Goal: Task Accomplishment & Management: Manage account settings

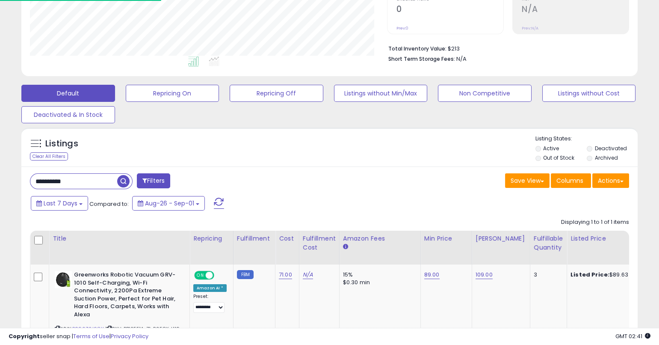
scroll to position [175, 357]
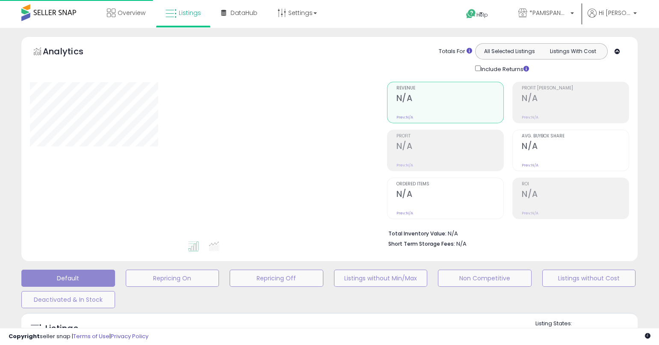
scroll to position [185, 0]
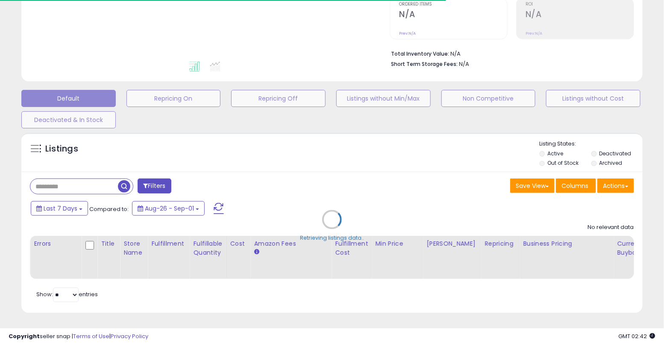
type input "**********"
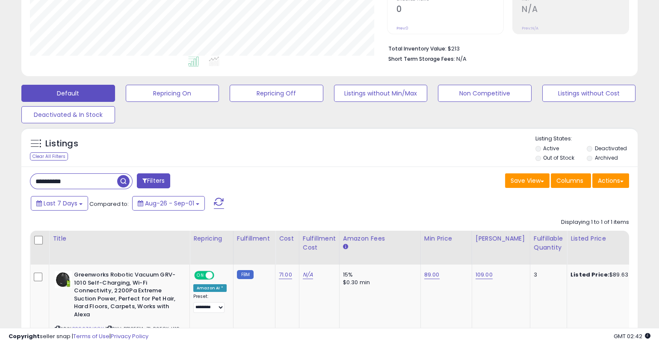
scroll to position [175, 357]
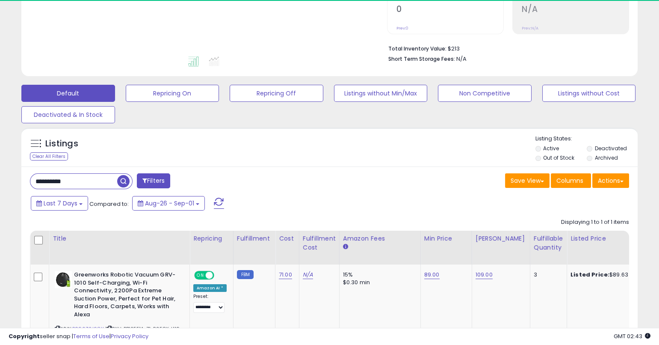
scroll to position [175, 357]
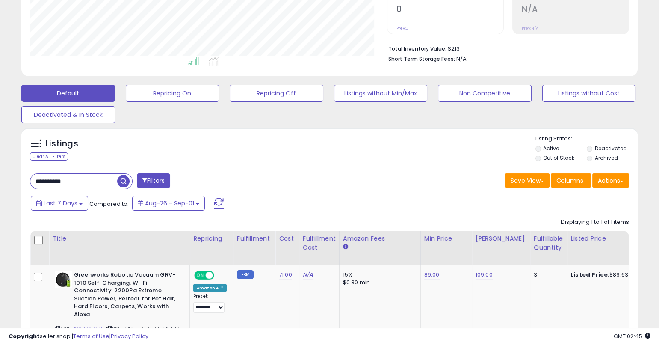
click at [290, 173] on div "**********" at bounding box center [177, 181] width 306 height 17
click at [105, 174] on input "**********" at bounding box center [73, 181] width 87 height 15
click at [105, 174] on input "**********" at bounding box center [102, 181] width 145 height 15
paste input "text"
type input "**********"
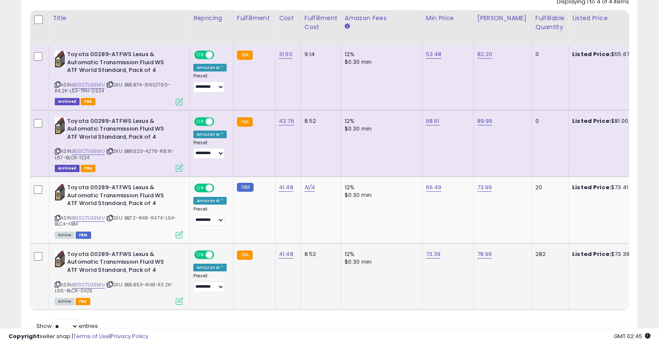
scroll to position [423, 0]
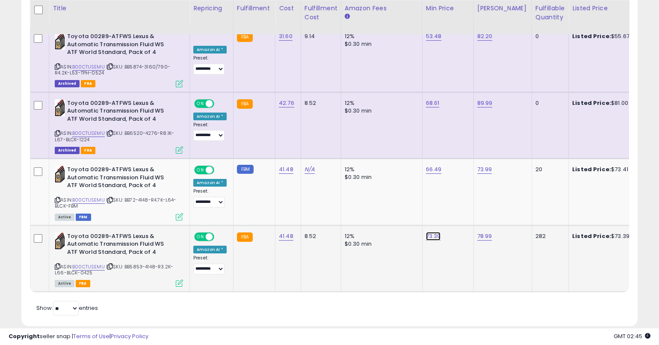
click at [433, 237] on link "73.39" at bounding box center [433, 236] width 15 height 9
type input "*****"
click button "submit" at bounding box center [457, 214] width 15 height 13
click at [433, 235] on link "73.89" at bounding box center [433, 236] width 15 height 9
type input "*****"
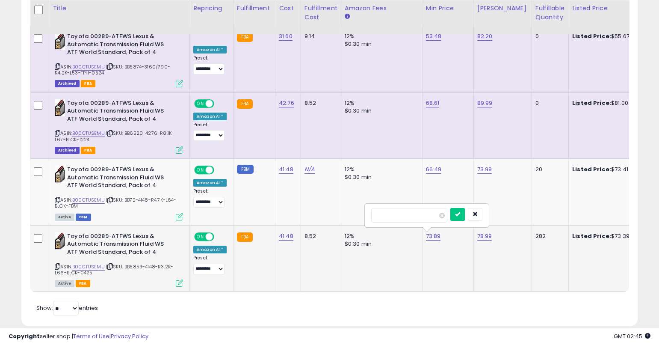
click button "submit" at bounding box center [457, 214] width 15 height 13
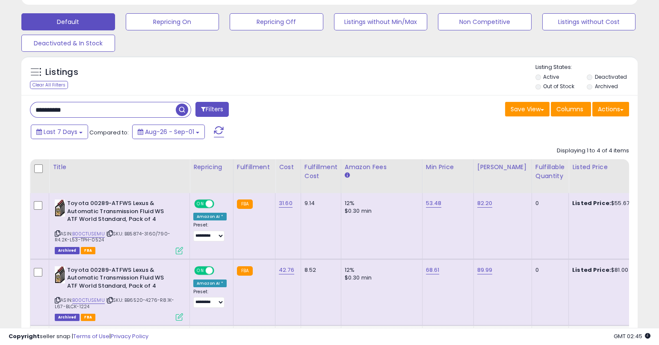
scroll to position [339, 0]
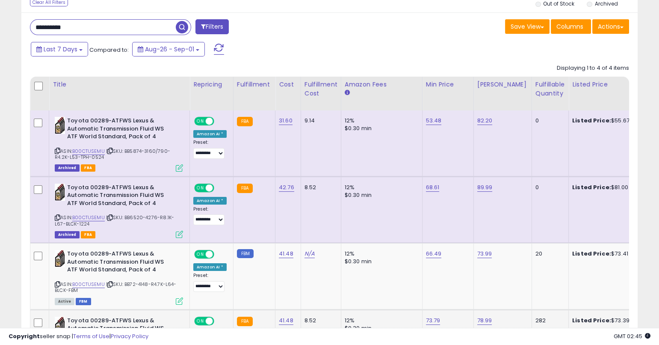
click at [114, 25] on input "**********" at bounding box center [102, 27] width 145 height 15
paste input "text"
type input "**********"
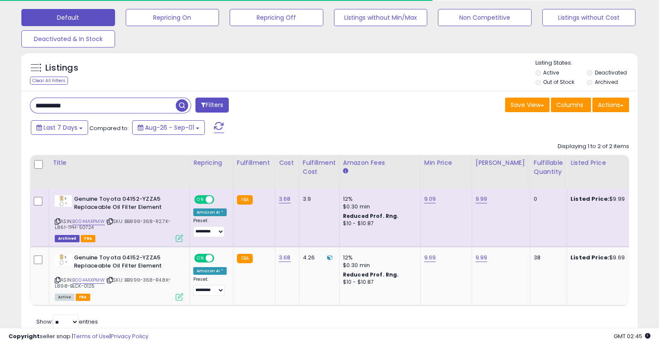
scroll to position [292, 0]
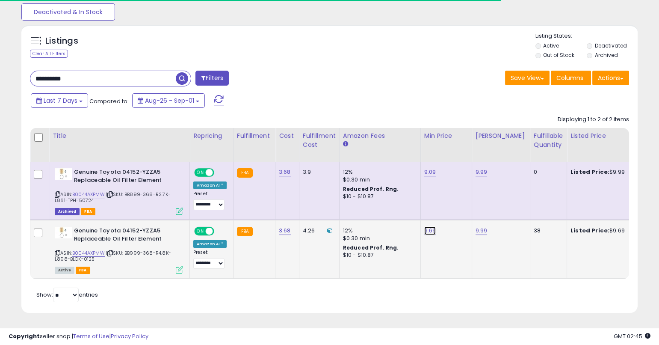
click at [428, 226] on link "9.69" at bounding box center [430, 230] width 12 height 9
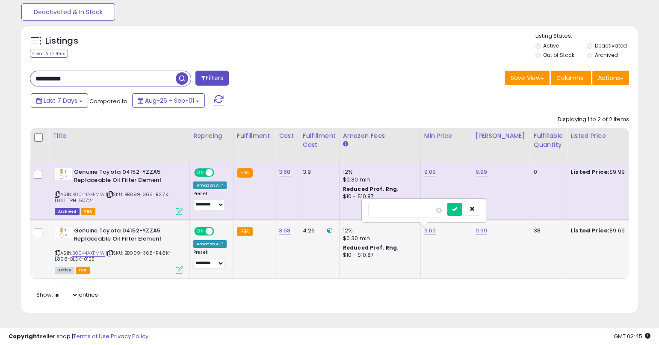
scroll to position [175, 357]
type input "****"
click button "submit" at bounding box center [454, 209] width 15 height 13
click at [107, 71] on input "**********" at bounding box center [102, 78] width 145 height 15
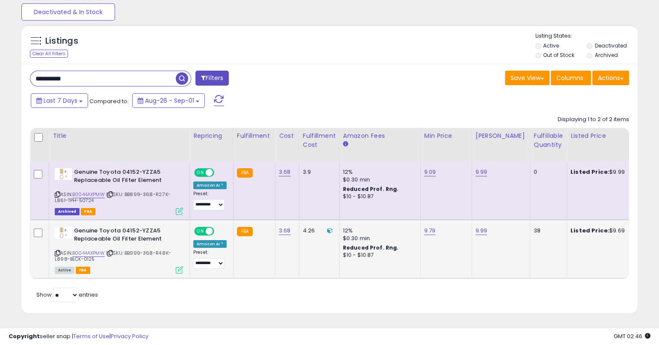
paste input "text"
type input "**********"
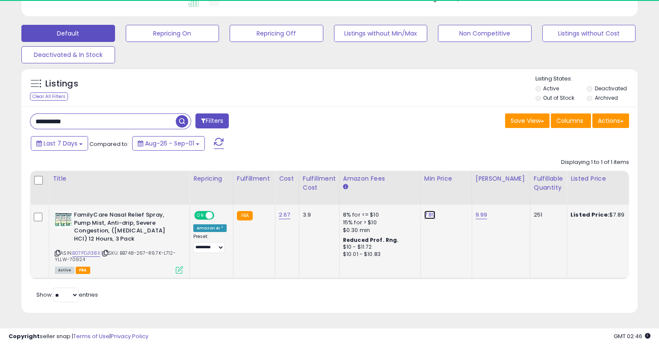
click at [426, 210] on link "7.89" at bounding box center [430, 214] width 12 height 9
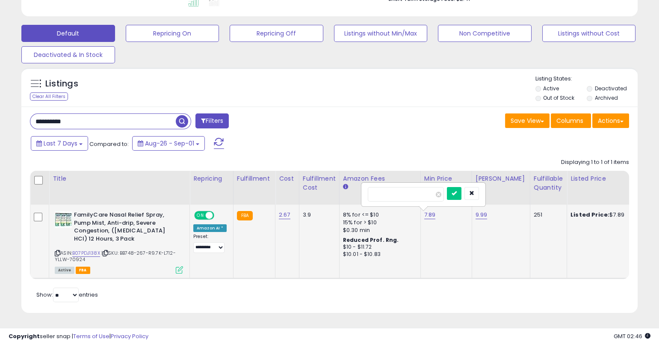
type input "*"
type input "****"
click button "submit" at bounding box center [454, 193] width 15 height 13
click at [129, 106] on div "**********" at bounding box center [329, 209] width 616 height 206
click at [131, 114] on input "**********" at bounding box center [102, 121] width 145 height 15
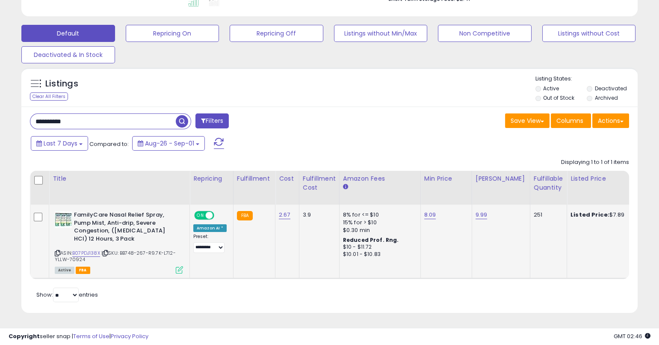
click at [132, 114] on input "**********" at bounding box center [102, 121] width 145 height 15
paste input "text"
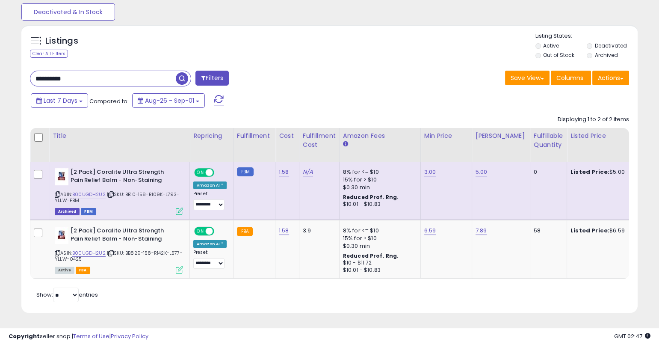
click at [299, 92] on div "Last 7 Days Compared to: Aug-26 - Sep-01" at bounding box center [253, 101] width 449 height 19
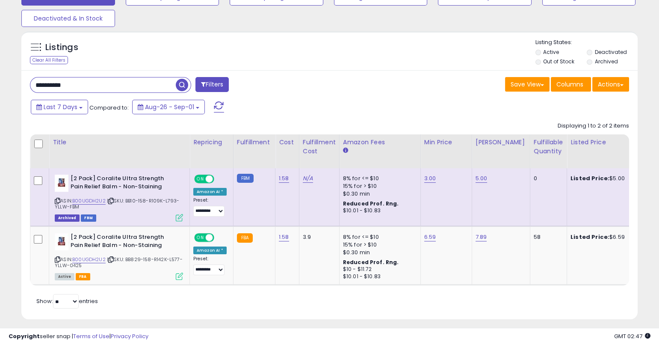
scroll to position [198, 0]
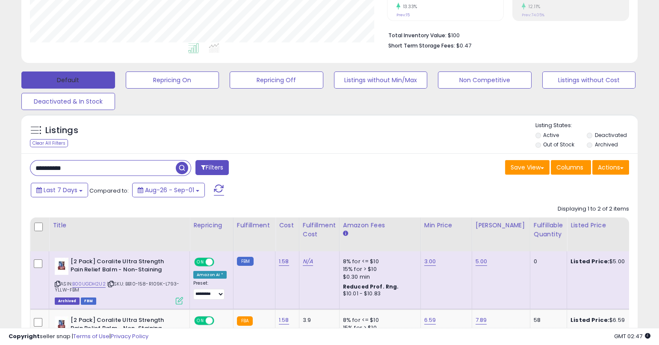
click at [94, 71] on button "Default" at bounding box center [68, 79] width 94 height 17
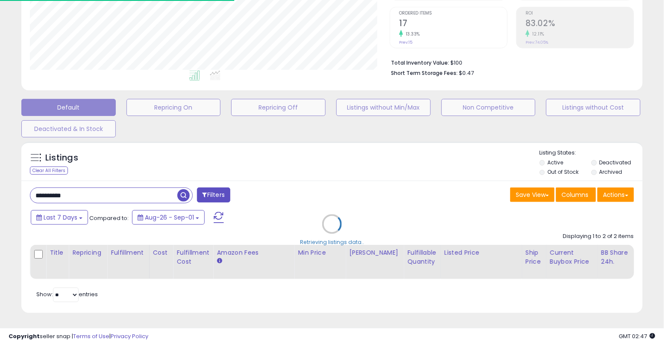
type input "**********"
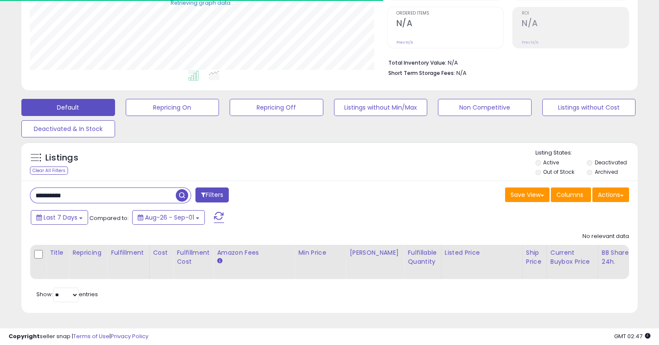
click at [151, 189] on input "**********" at bounding box center [102, 195] width 145 height 15
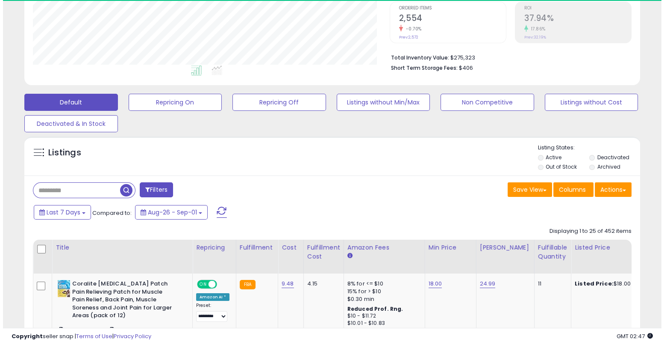
scroll to position [175, 357]
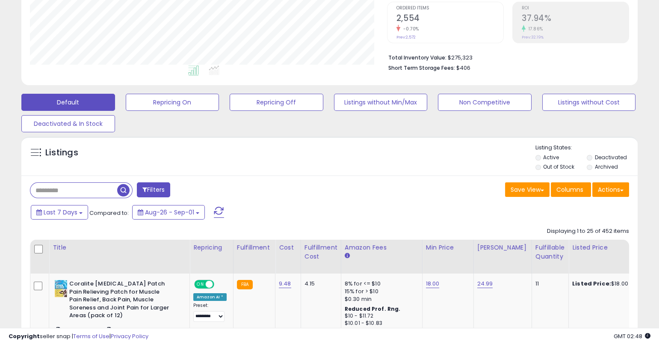
drag, startPoint x: 151, startPoint y: 189, endPoint x: 162, endPoint y: 192, distance: 12.0
click at [162, 192] on button "Filters" at bounding box center [153, 189] width 33 height 15
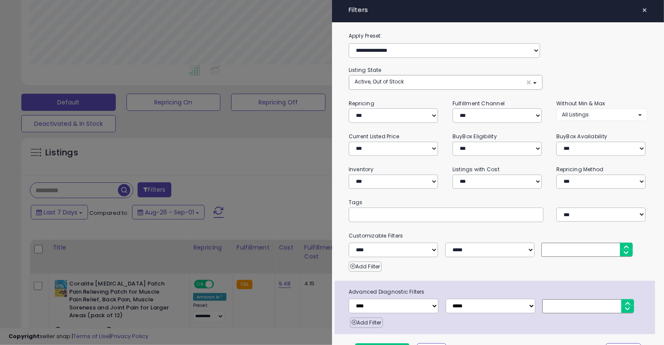
drag, startPoint x: 164, startPoint y: 192, endPoint x: 159, endPoint y: 198, distance: 7.0
click at [159, 198] on div at bounding box center [332, 172] width 664 height 345
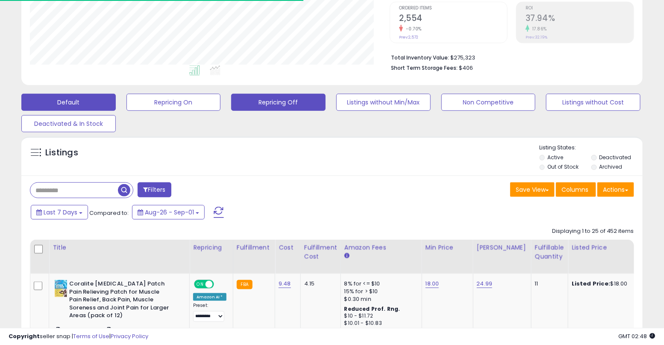
scroll to position [427339, 427158]
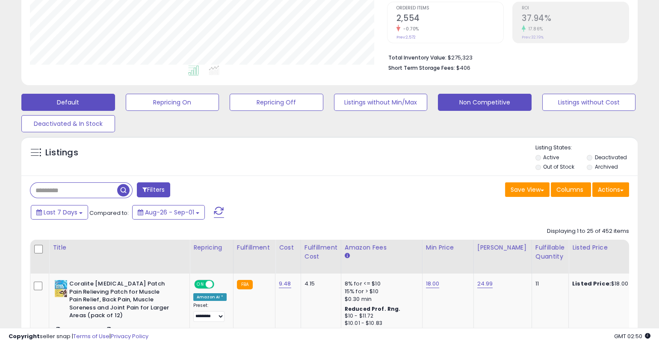
click at [472, 101] on button "Non Competitive" at bounding box center [485, 102] width 94 height 17
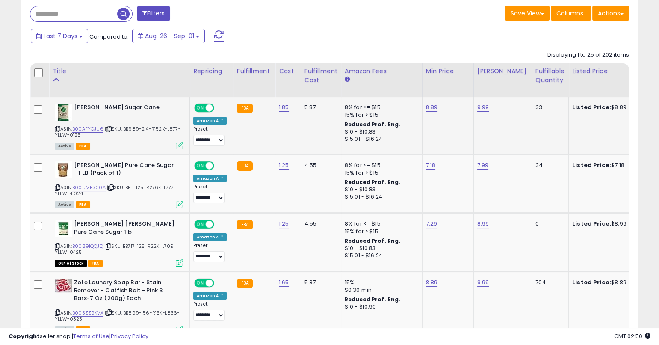
scroll to position [175, 357]
click at [56, 127] on icon at bounding box center [58, 129] width 6 height 5
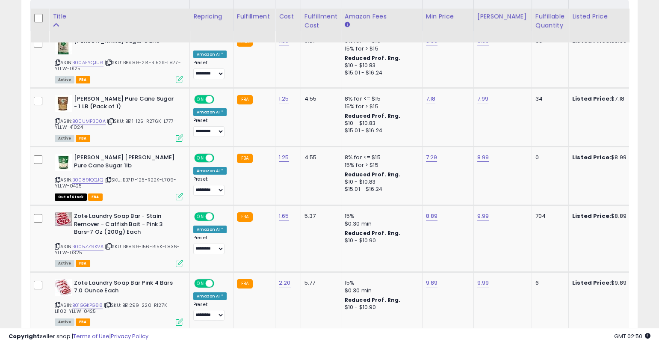
scroll to position [446, 0]
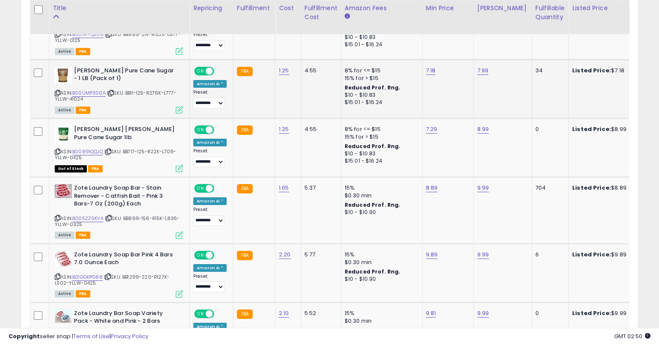
click at [55, 91] on icon at bounding box center [58, 93] width 6 height 5
click at [96, 90] on link "B00UMP300A" at bounding box center [88, 92] width 33 height 7
click at [58, 217] on icon at bounding box center [58, 217] width 6 height 5
click at [58, 216] on icon at bounding box center [58, 217] width 6 height 5
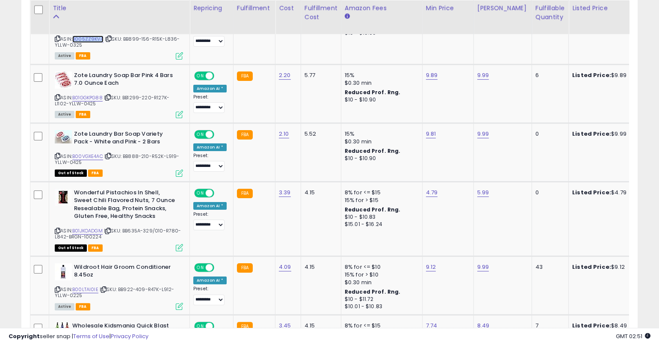
scroll to position [626, 0]
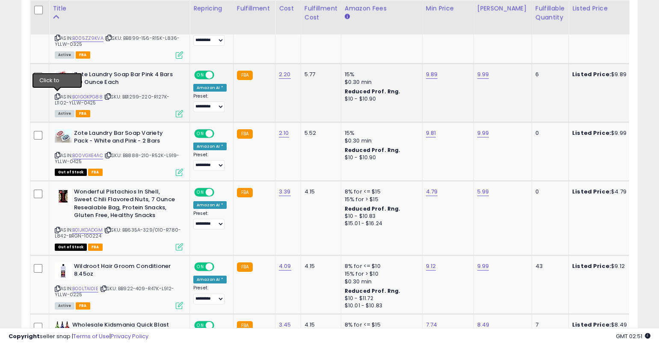
click at [56, 94] on icon at bounding box center [58, 96] width 6 height 5
click at [59, 94] on icon at bounding box center [58, 96] width 6 height 5
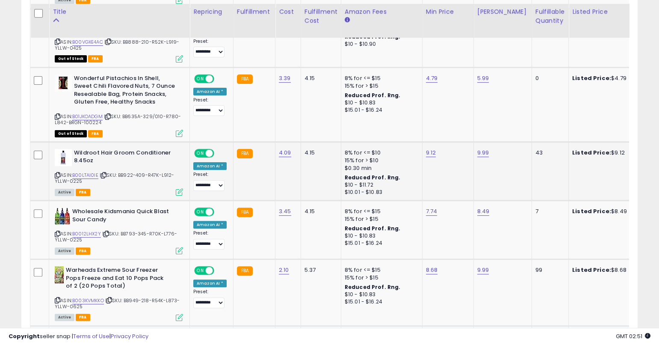
scroll to position [743, 0]
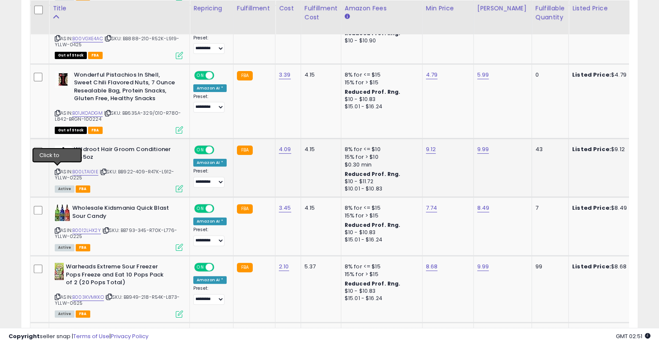
click at [59, 169] on icon at bounding box center [58, 171] width 6 height 5
click at [57, 169] on icon at bounding box center [58, 171] width 6 height 5
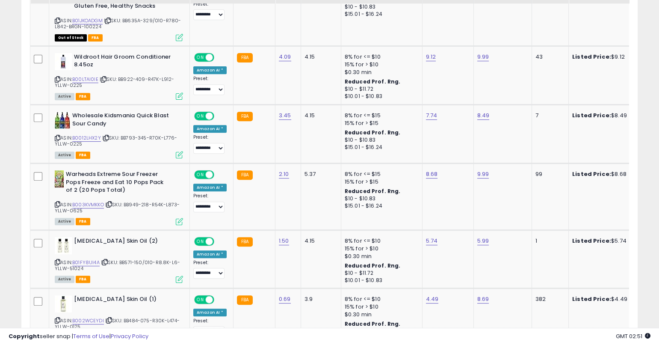
scroll to position [842, 0]
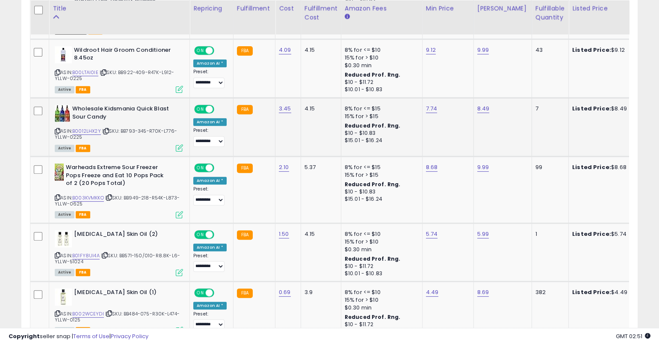
click at [58, 129] on icon at bounding box center [58, 131] width 6 height 5
click at [57, 129] on icon at bounding box center [58, 131] width 6 height 5
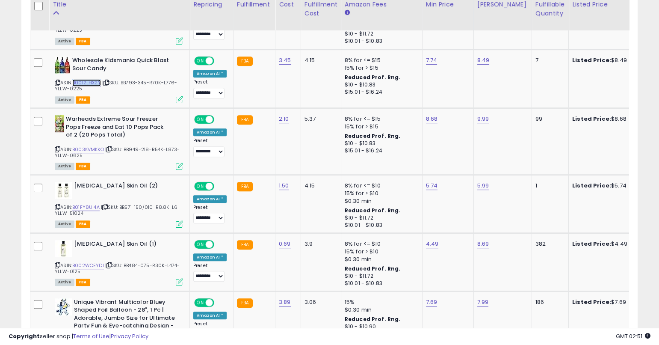
scroll to position [901, 0]
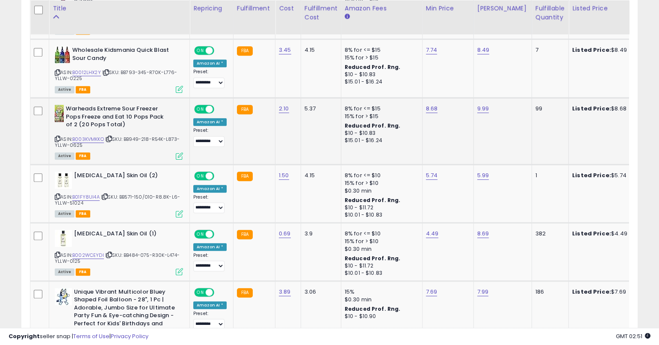
click at [56, 136] on icon at bounding box center [58, 138] width 6 height 5
click at [59, 137] on icon at bounding box center [58, 138] width 6 height 5
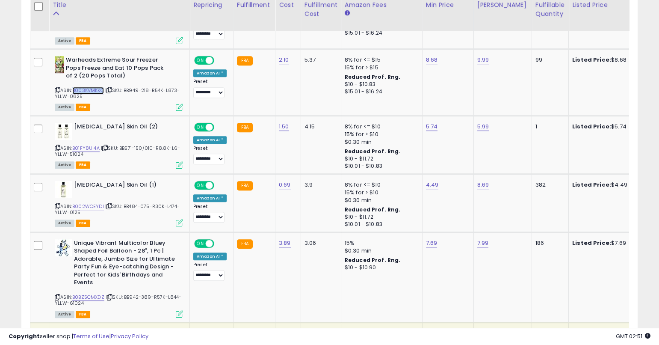
scroll to position [952, 0]
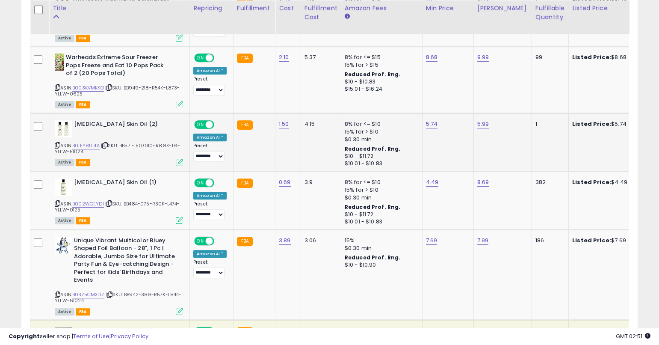
click at [56, 143] on icon at bounding box center [58, 145] width 6 height 5
click at [57, 143] on icon at bounding box center [58, 145] width 6 height 5
click at [59, 203] on icon at bounding box center [58, 203] width 6 height 5
click at [57, 201] on icon at bounding box center [58, 203] width 6 height 5
click at [86, 200] on link "B002WCEYDI" at bounding box center [88, 203] width 32 height 7
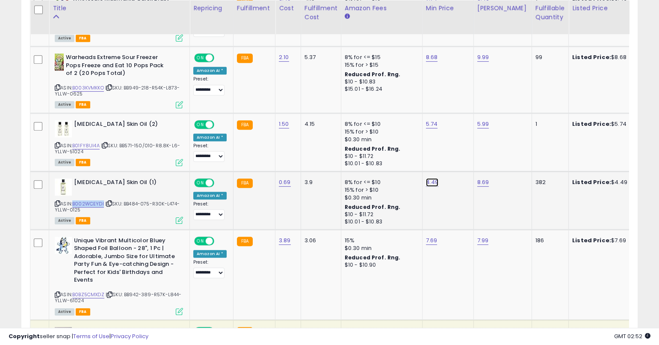
click at [431, 184] on link "4.49" at bounding box center [432, 182] width 13 height 9
type input "****"
click button "submit" at bounding box center [455, 159] width 15 height 13
click at [56, 201] on icon at bounding box center [58, 203] width 6 height 5
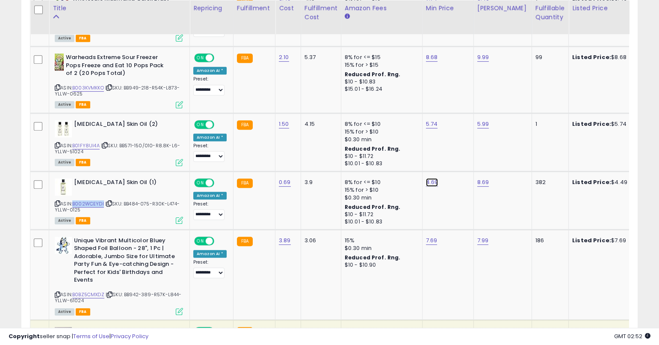
click at [426, 180] on link "4.69" at bounding box center [432, 182] width 12 height 9
click at [456, 157] on button "submit" at bounding box center [455, 159] width 15 height 13
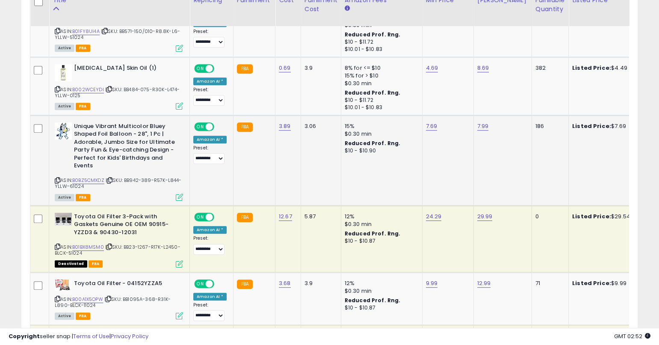
scroll to position [1073, 0]
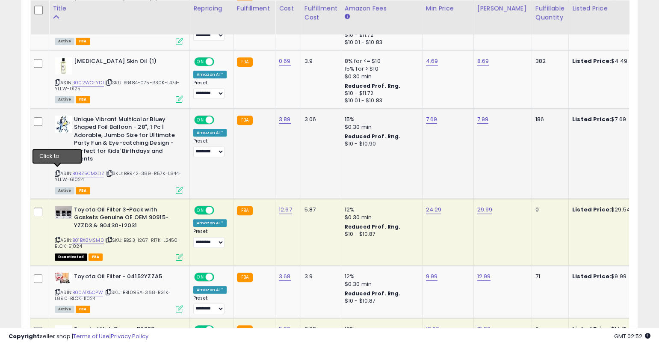
click at [58, 171] on icon at bounding box center [58, 173] width 6 height 5
click at [97, 171] on link "B0BZ5CMXDZ" at bounding box center [88, 173] width 32 height 7
click at [427, 117] on link "7.69" at bounding box center [432, 119] width 12 height 9
type input "****"
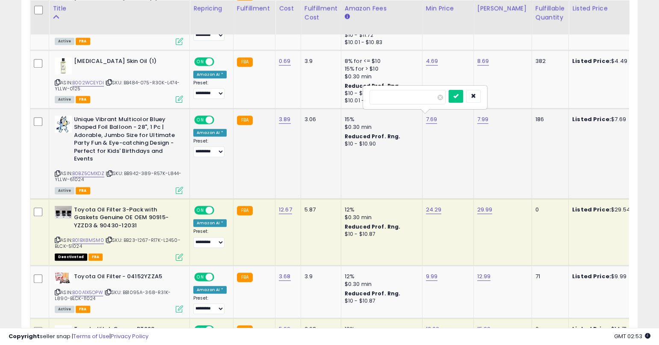
click button "submit" at bounding box center [455, 96] width 15 height 13
click at [477, 115] on link "7.99" at bounding box center [483, 119] width 12 height 9
type input "*"
type input "****"
click button "submit" at bounding box center [507, 96] width 15 height 13
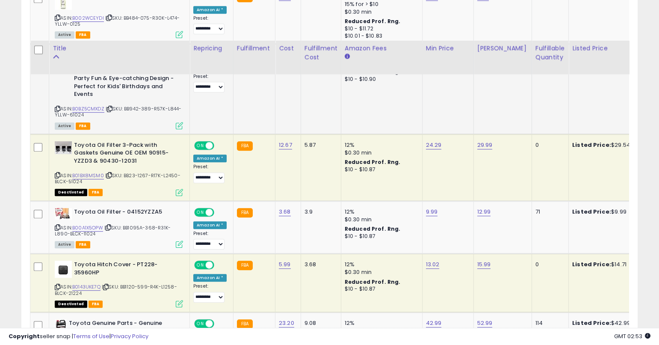
scroll to position [1218, 0]
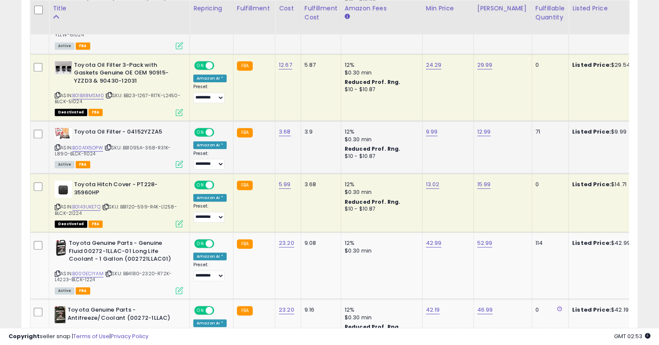
click at [55, 145] on icon at bounding box center [58, 147] width 6 height 5
click at [57, 145] on icon at bounding box center [58, 147] width 6 height 5
click at [83, 142] on div "ASIN: B00A1X5OPW | SKU: BB1095A-368-R31K-L890-BLCK-11024 Active FBA" at bounding box center [119, 147] width 128 height 39
click at [82, 146] on link "B00A1X5OPW" at bounding box center [87, 147] width 31 height 7
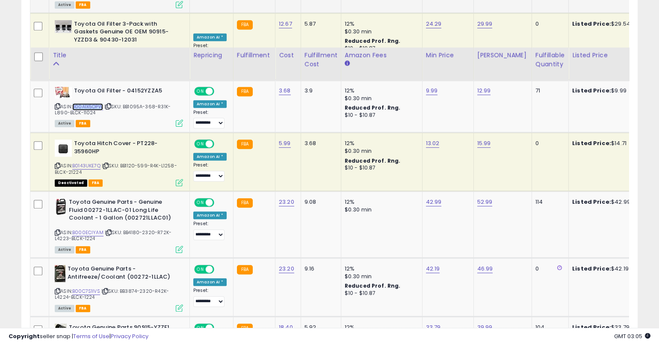
scroll to position [1322, 0]
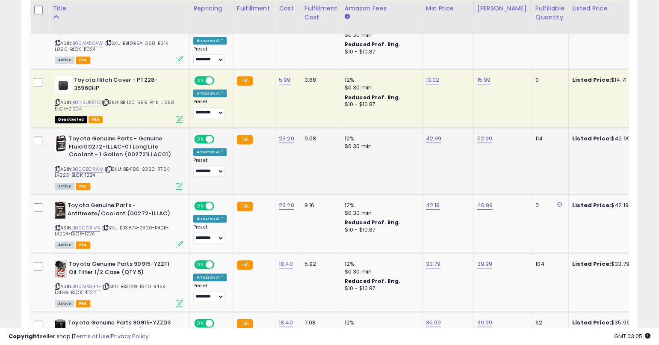
click at [58, 167] on icon at bounding box center [58, 169] width 6 height 5
click at [93, 166] on link "B000ECIYAM" at bounding box center [87, 168] width 31 height 7
click at [427, 136] on link "42.99" at bounding box center [434, 138] width 16 height 9
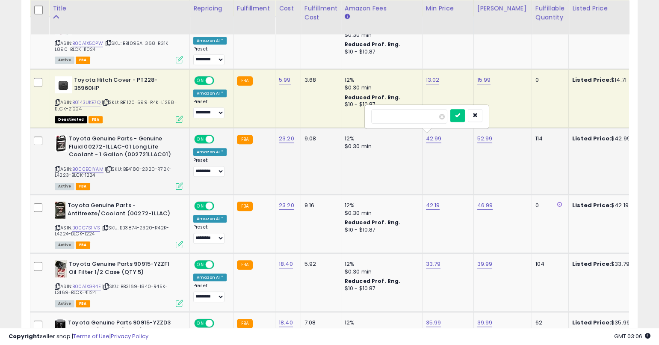
type input "*****"
click button "submit" at bounding box center [457, 115] width 15 height 13
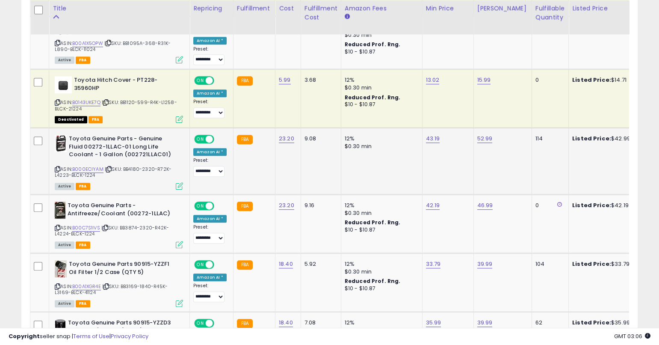
click at [55, 167] on icon at bounding box center [58, 169] width 6 height 5
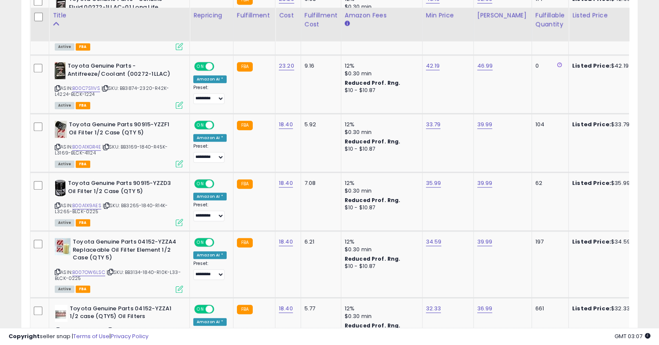
scroll to position [1471, 0]
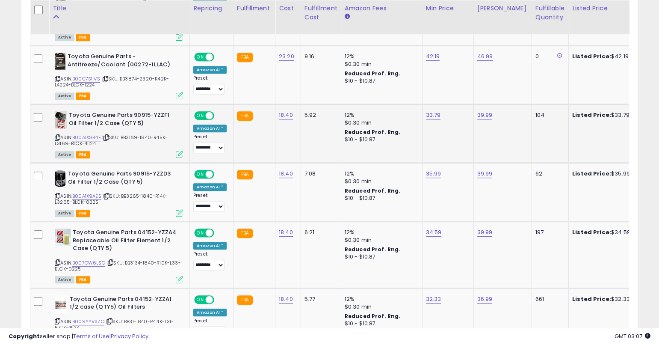
click at [56, 135] on icon at bounding box center [58, 137] width 6 height 5
click at [99, 134] on link "B00A1XGR4E" at bounding box center [86, 137] width 29 height 7
click at [431, 111] on link "33.79" at bounding box center [433, 115] width 15 height 9
type input "*****"
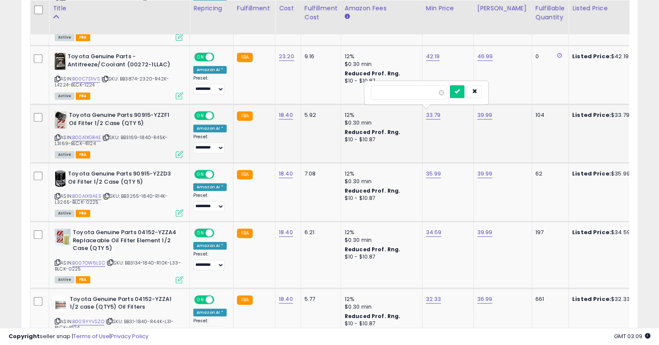
click button "submit" at bounding box center [457, 91] width 15 height 13
click at [190, 246] on td "**********" at bounding box center [212, 254] width 44 height 67
click at [58, 194] on icon at bounding box center [58, 196] width 6 height 5
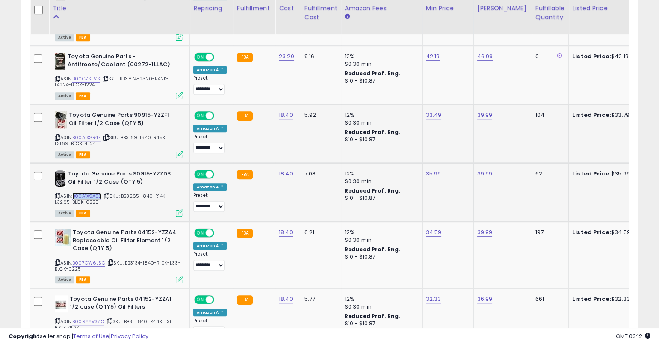
click at [91, 192] on link "B00A1X9AES" at bounding box center [86, 195] width 29 height 7
click at [58, 194] on icon at bounding box center [58, 196] width 6 height 5
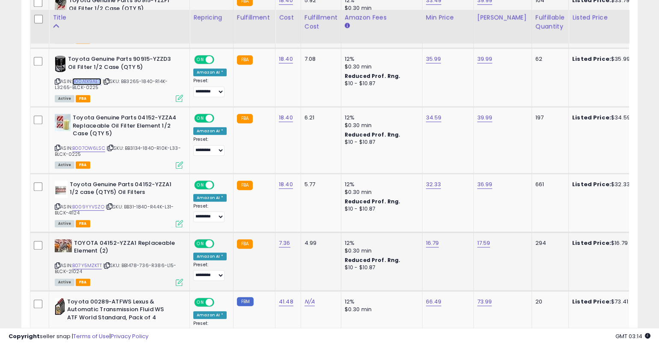
scroll to position [1595, 0]
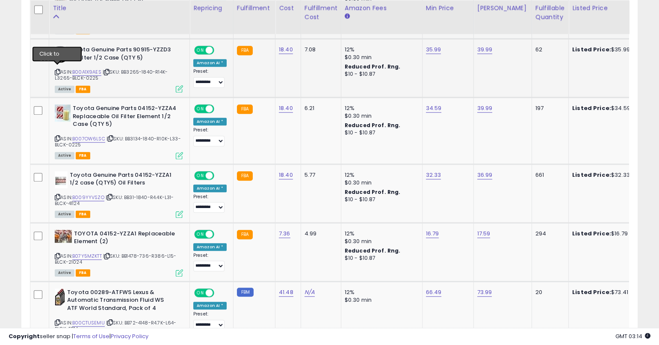
click at [57, 70] on icon at bounding box center [58, 72] width 6 height 5
click at [58, 70] on icon at bounding box center [58, 72] width 6 height 5
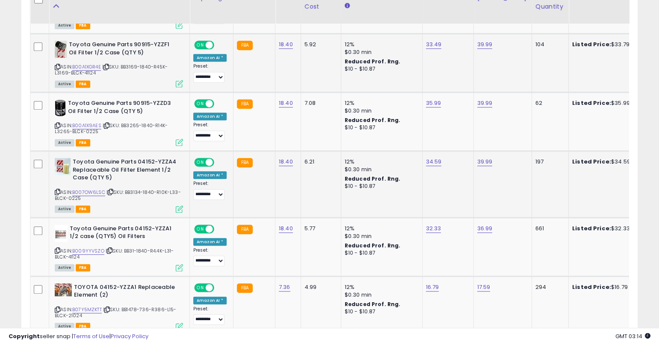
scroll to position [1531, 0]
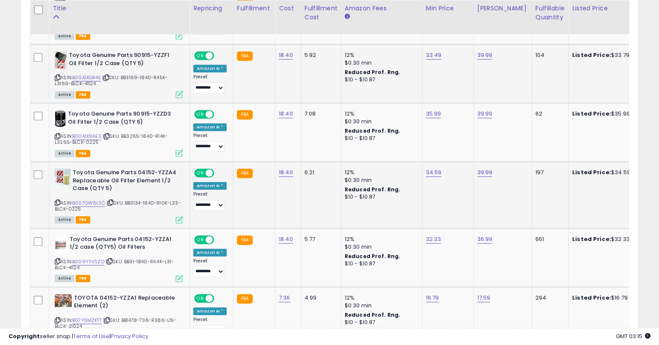
click at [56, 200] on icon at bounding box center [58, 202] width 6 height 5
click at [59, 200] on icon at bounding box center [58, 202] width 6 height 5
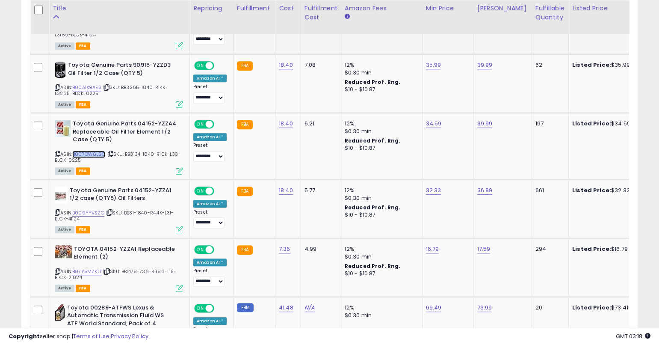
scroll to position [1581, 0]
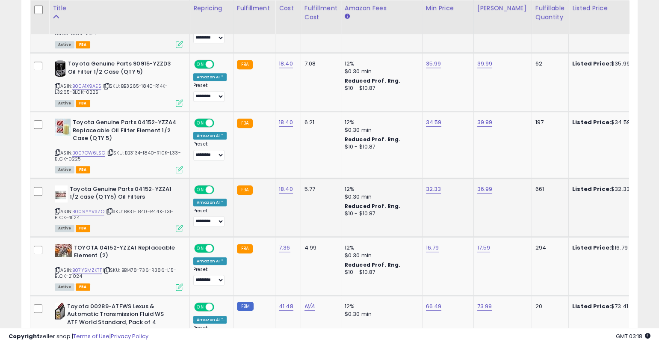
click at [56, 209] on icon at bounding box center [58, 211] width 6 height 5
drag, startPoint x: 58, startPoint y: 206, endPoint x: 74, endPoint y: 189, distance: 24.2
click at [58, 209] on icon at bounding box center [58, 211] width 6 height 5
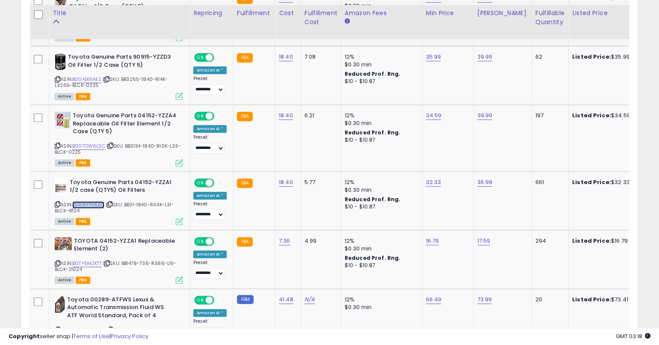
scroll to position [1601, 0]
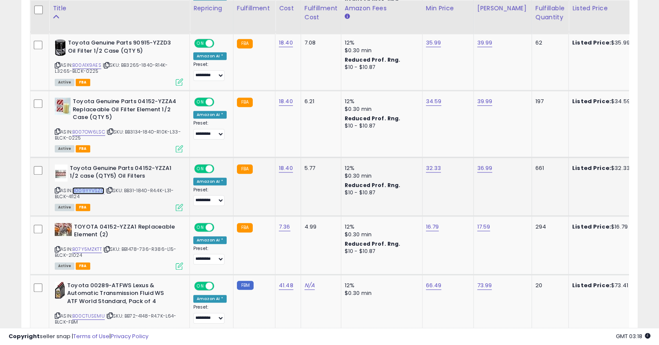
click at [94, 188] on link "B009YYVSZO" at bounding box center [88, 190] width 32 height 7
click at [433, 165] on link "32.33" at bounding box center [433, 168] width 15 height 9
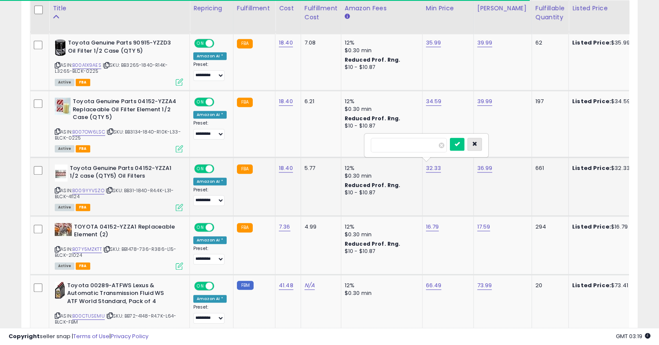
click at [472, 139] on button "button" at bounding box center [474, 144] width 15 height 13
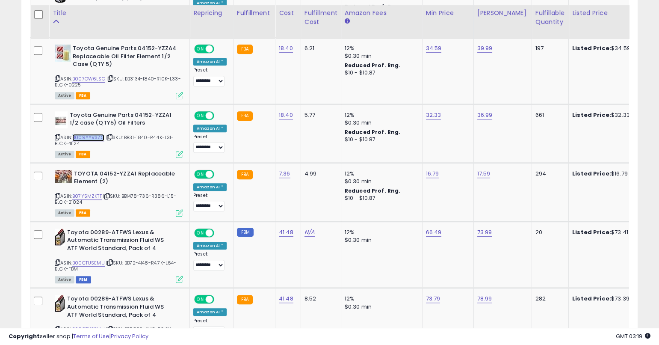
scroll to position [1671, 0]
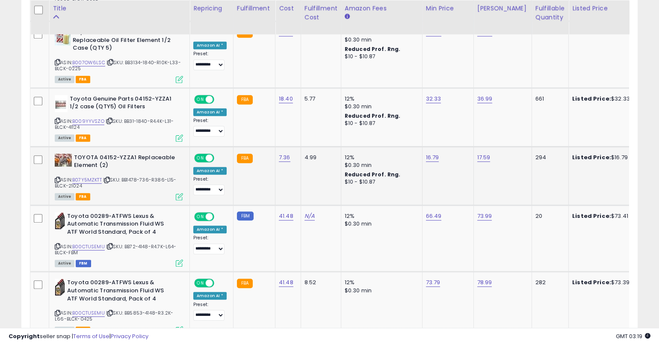
click at [58, 177] on icon at bounding box center [58, 179] width 6 height 5
drag, startPoint x: 656, startPoint y: 293, endPoint x: 655, endPoint y: 301, distance: 7.4
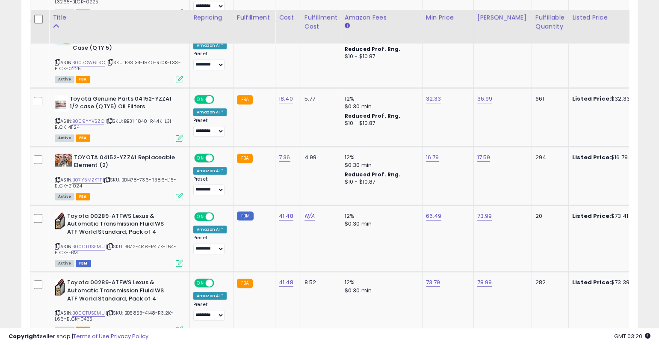
scroll to position [1741, 0]
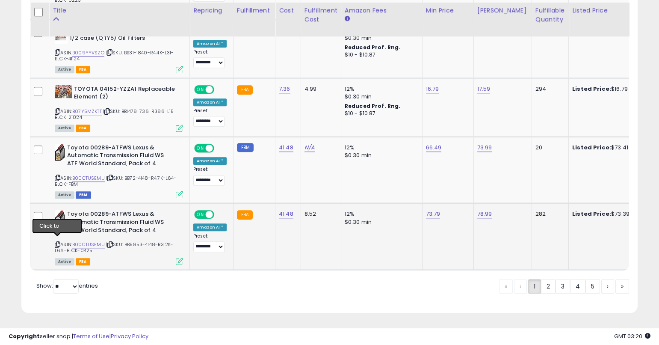
click at [58, 242] on icon at bounding box center [58, 244] width 6 height 5
click at [543, 286] on link "2" at bounding box center [548, 286] width 15 height 15
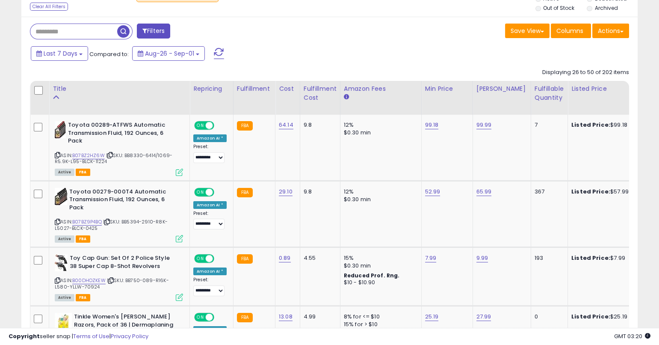
scroll to position [338, 0]
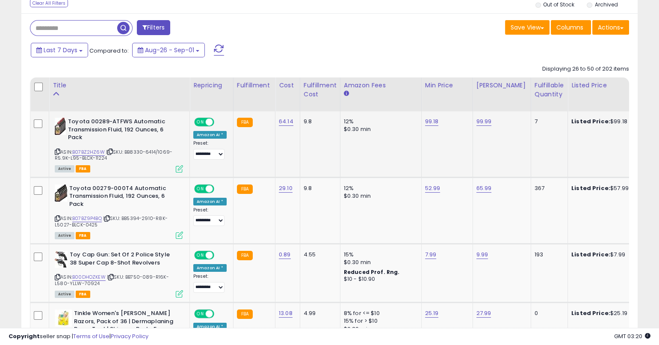
click at [56, 150] on icon at bounding box center [58, 151] width 6 height 5
click at [57, 149] on icon at bounding box center [58, 151] width 6 height 5
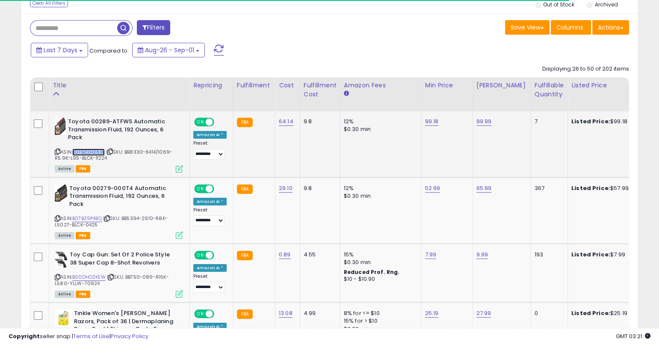
click at [99, 151] on link "B07BZ2HZ6W" at bounding box center [88, 151] width 32 height 7
click at [89, 151] on link "B07BZ2HZ6W" at bounding box center [88, 151] width 32 height 7
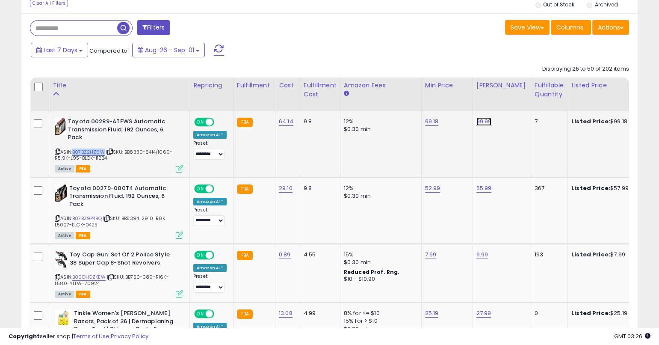
click at [476, 117] on link "99.99" at bounding box center [483, 121] width 15 height 9
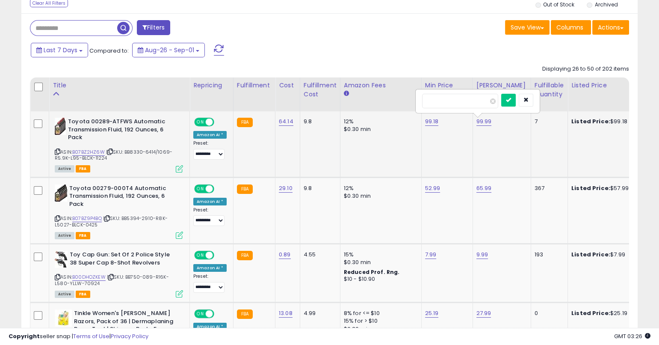
click at [476, 117] on link "99.99" at bounding box center [483, 121] width 15 height 9
click at [480, 118] on link "99.99" at bounding box center [483, 121] width 15 height 9
click at [466, 104] on input "*****" at bounding box center [460, 101] width 76 height 15
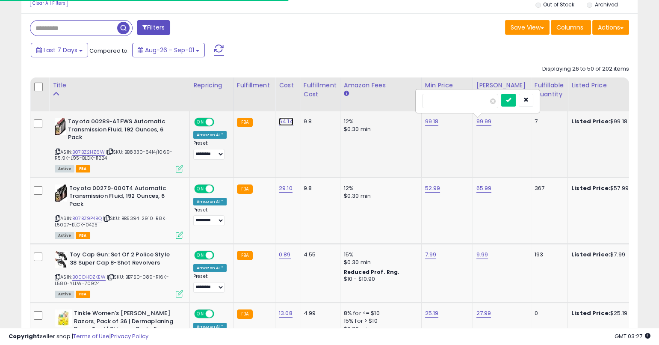
click at [281, 122] on link "64.14" at bounding box center [286, 121] width 15 height 9
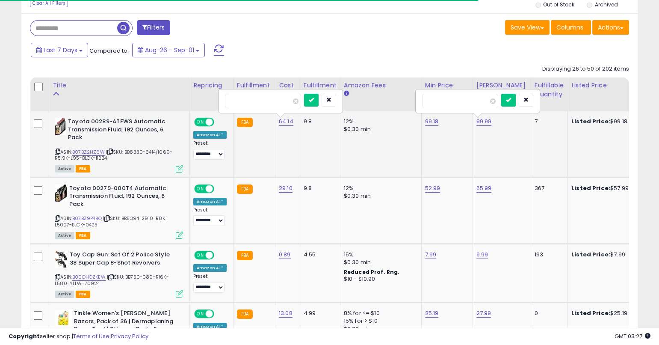
type input "*****"
click button "submit" at bounding box center [311, 100] width 15 height 13
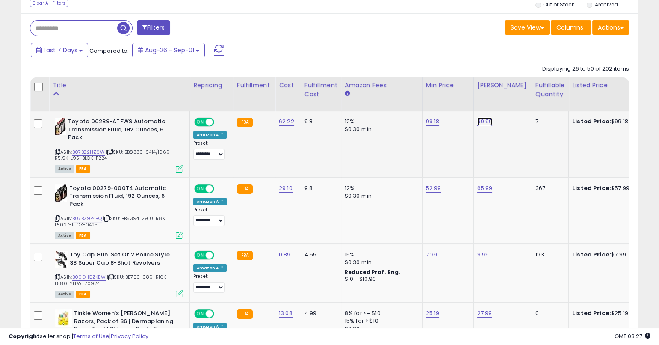
click at [481, 119] on link "99.99" at bounding box center [484, 121] width 15 height 9
type input "*"
type input "******"
click button "submit" at bounding box center [508, 100] width 15 height 13
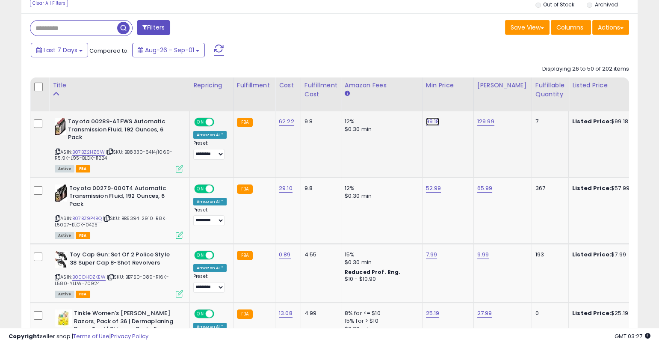
click at [426, 120] on link "99.18" at bounding box center [433, 121] width 14 height 9
type input "*****"
click button "submit" at bounding box center [456, 100] width 15 height 13
click at [56, 149] on icon at bounding box center [58, 151] width 6 height 5
click at [431, 122] on link "99.29" at bounding box center [433, 121] width 15 height 9
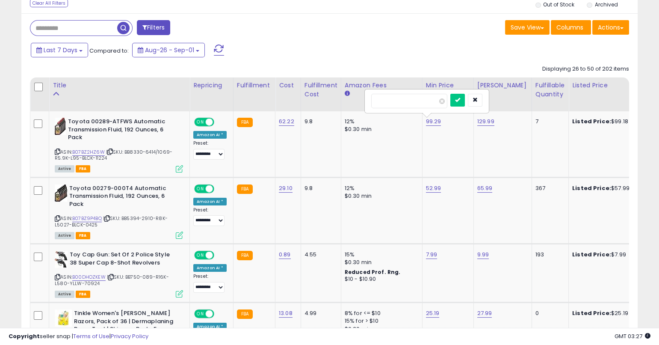
type input "*****"
click button "submit" at bounding box center [457, 100] width 15 height 13
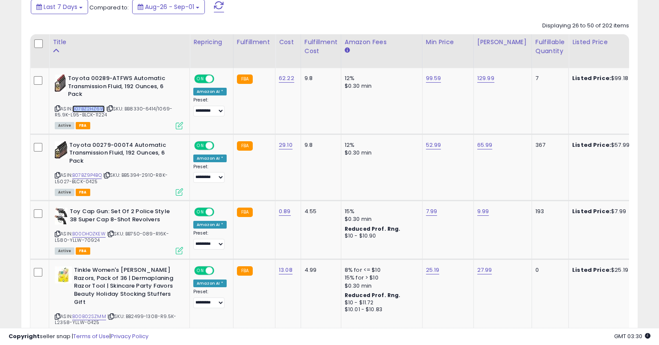
scroll to position [401, 0]
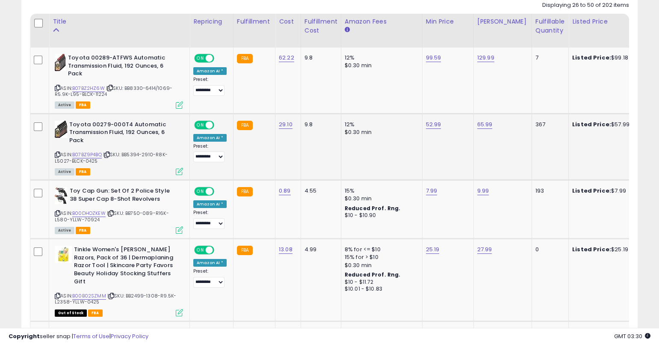
click at [57, 152] on icon at bounding box center [58, 154] width 6 height 5
click at [56, 152] on icon at bounding box center [58, 154] width 6 height 5
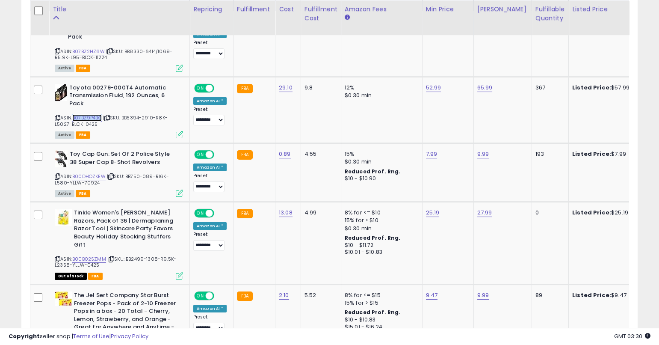
scroll to position [439, 0]
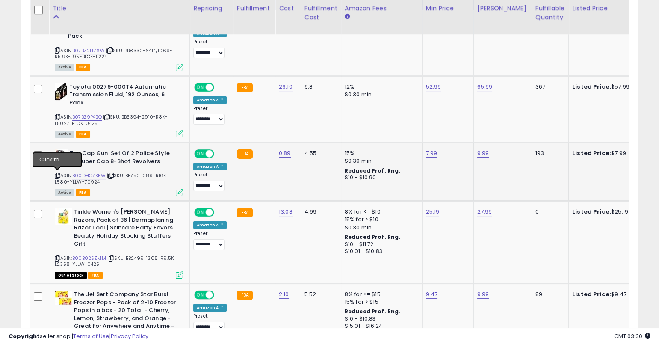
click at [57, 174] on icon at bounding box center [58, 175] width 6 height 5
click at [58, 174] on icon at bounding box center [58, 175] width 6 height 5
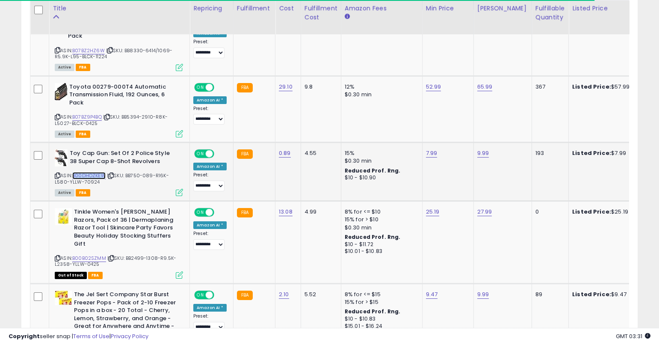
click at [98, 172] on link "B00DHOZKEW" at bounding box center [88, 175] width 33 height 7
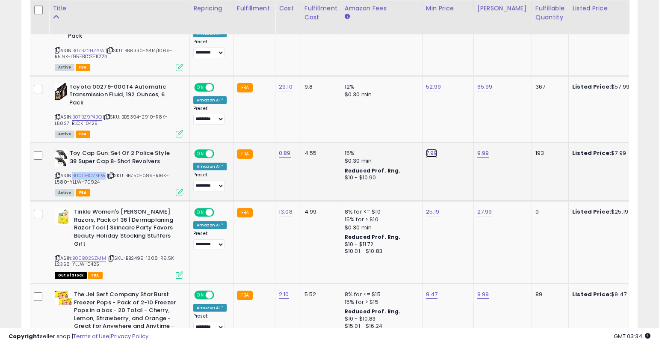
click at [426, 150] on link "7.99" at bounding box center [432, 153] width 12 height 9
type input "*"
type input "****"
click button "submit" at bounding box center [455, 131] width 15 height 13
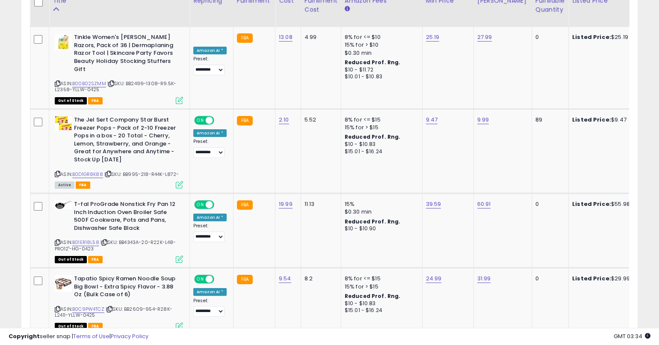
scroll to position [606, 0]
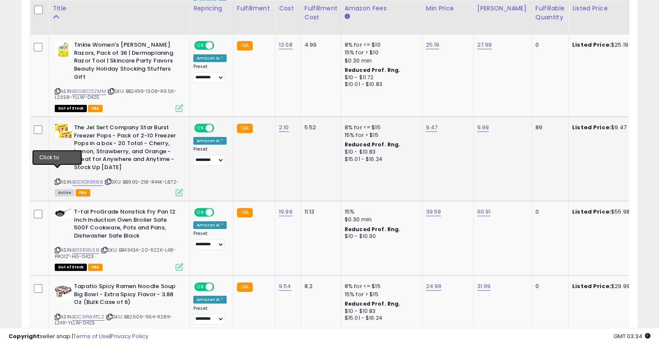
click at [57, 179] on icon at bounding box center [58, 181] width 6 height 5
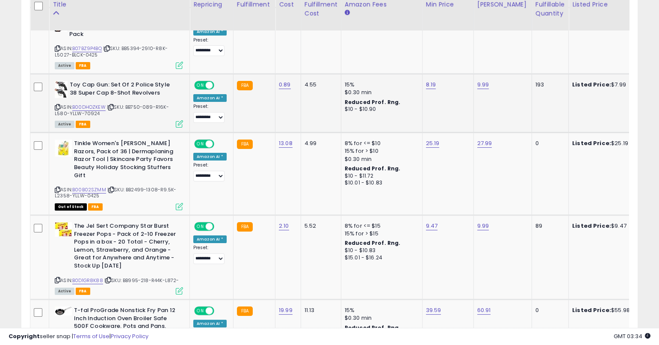
scroll to position [504, 0]
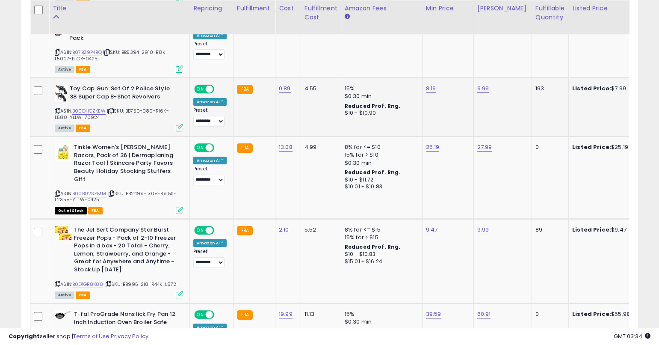
click at [56, 109] on icon at bounding box center [58, 111] width 6 height 5
click at [58, 109] on icon at bounding box center [58, 111] width 6 height 5
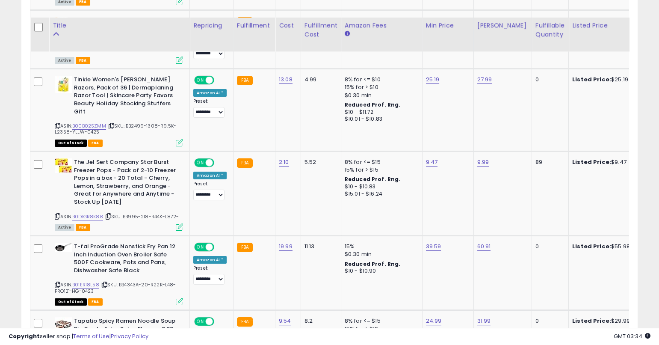
scroll to position [596, 0]
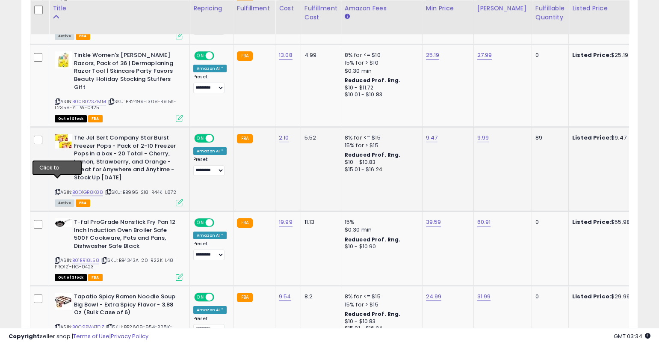
click at [58, 189] on icon at bounding box center [58, 191] width 6 height 5
click at [59, 189] on icon at bounding box center [58, 191] width 6 height 5
click at [426, 133] on link "9.47" at bounding box center [432, 137] width 12 height 9
type input "****"
click button "submit" at bounding box center [455, 107] width 15 height 13
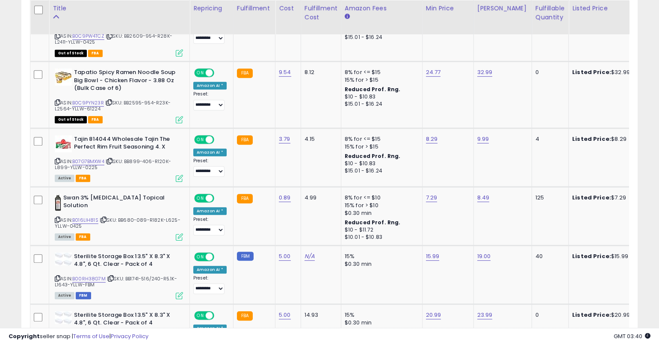
scroll to position [893, 0]
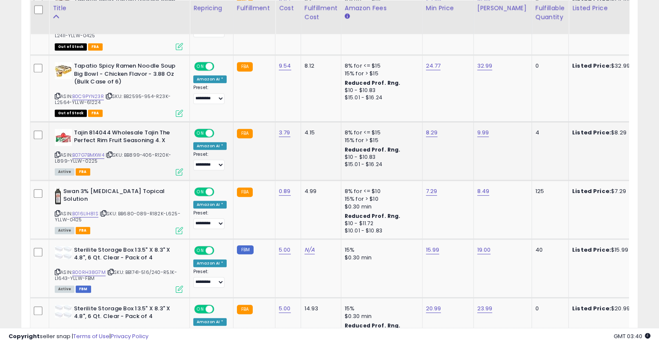
click at [56, 152] on icon at bounding box center [58, 154] width 6 height 5
click at [57, 152] on icon at bounding box center [58, 154] width 6 height 5
click at [57, 211] on icon at bounding box center [58, 213] width 6 height 5
click at [83, 210] on link "B016LIH81S" at bounding box center [85, 213] width 26 height 7
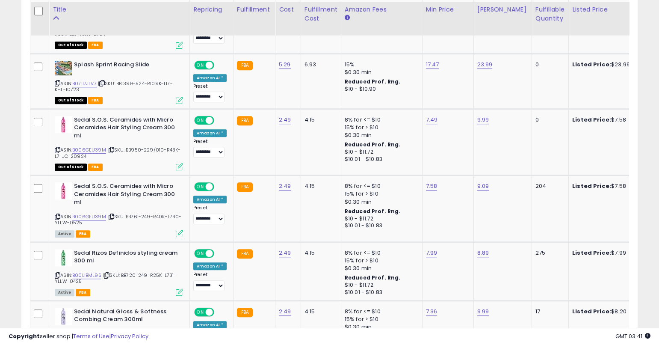
scroll to position [1454, 0]
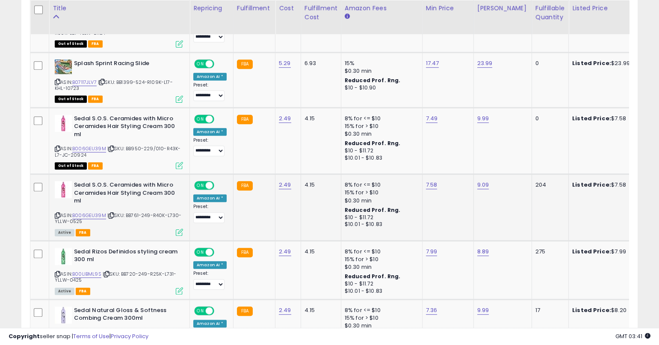
click at [55, 213] on icon at bounding box center [58, 215] width 6 height 5
click at [58, 213] on icon at bounding box center [58, 215] width 6 height 5
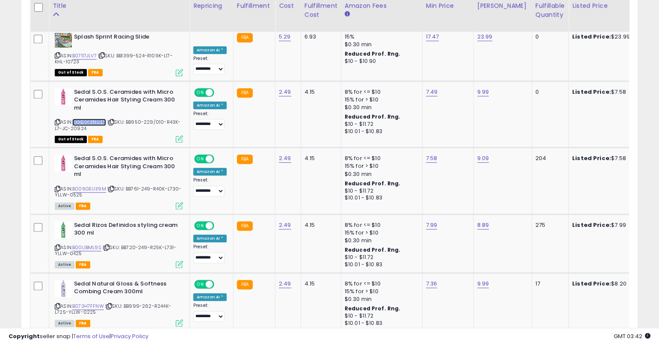
scroll to position [1484, 0]
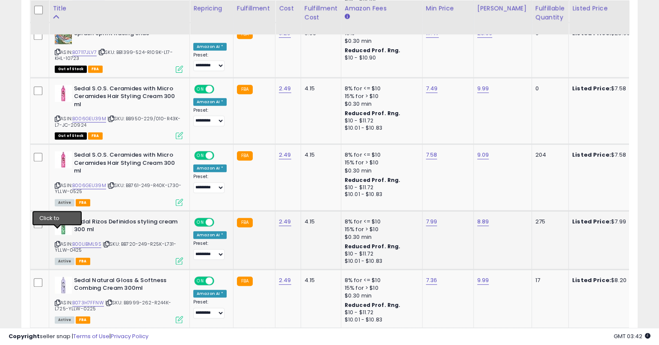
drag, startPoint x: 56, startPoint y: 231, endPoint x: 61, endPoint y: 232, distance: 5.2
click at [58, 242] on icon at bounding box center [58, 244] width 6 height 5
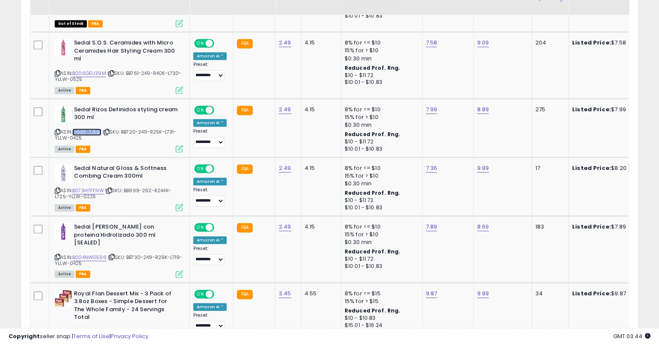
scroll to position [1622, 0]
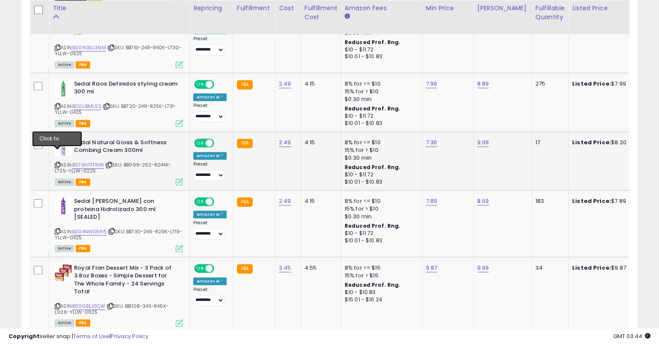
click at [57, 162] on icon at bounding box center [58, 164] width 6 height 5
click at [56, 104] on icon at bounding box center [58, 106] width 6 height 5
click at [58, 162] on icon at bounding box center [58, 164] width 6 height 5
click at [56, 229] on icon at bounding box center [58, 231] width 6 height 5
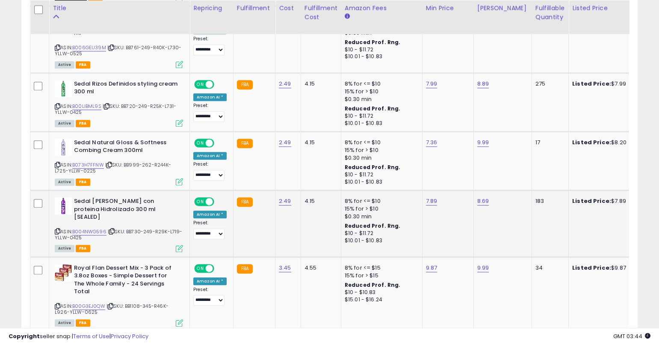
click at [58, 229] on icon at bounding box center [58, 231] width 6 height 5
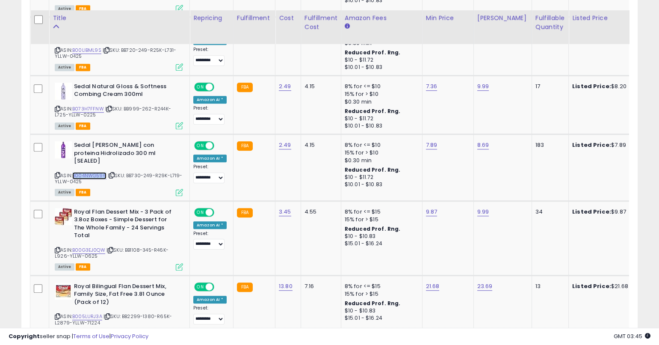
scroll to position [1697, 0]
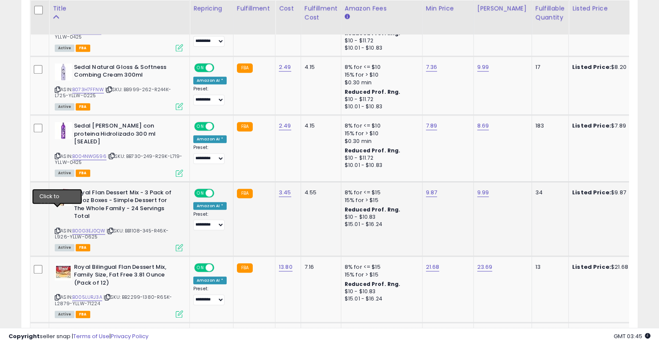
click at [59, 228] on icon at bounding box center [58, 230] width 6 height 5
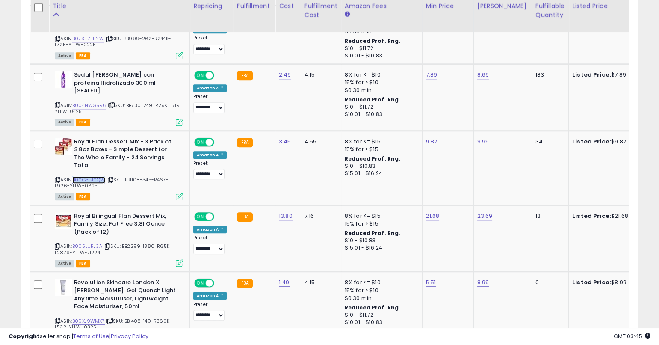
scroll to position [1757, 0]
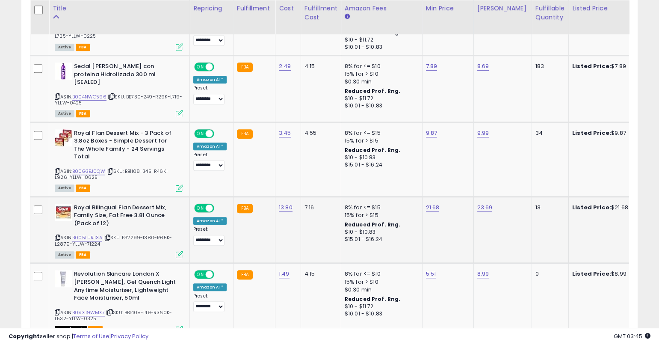
click at [57, 235] on icon at bounding box center [58, 237] width 6 height 5
click at [57, 169] on icon at bounding box center [58, 171] width 6 height 5
click at [57, 235] on icon at bounding box center [58, 237] width 6 height 5
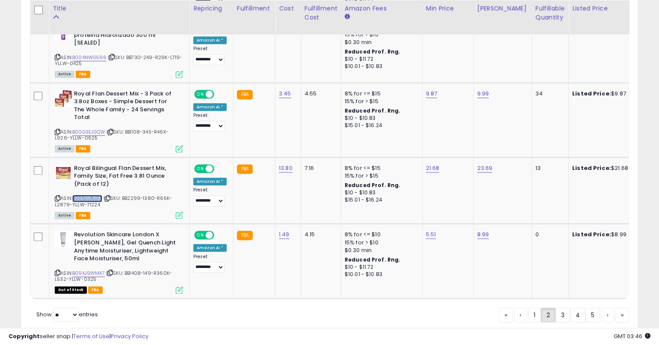
scroll to position [1811, 0]
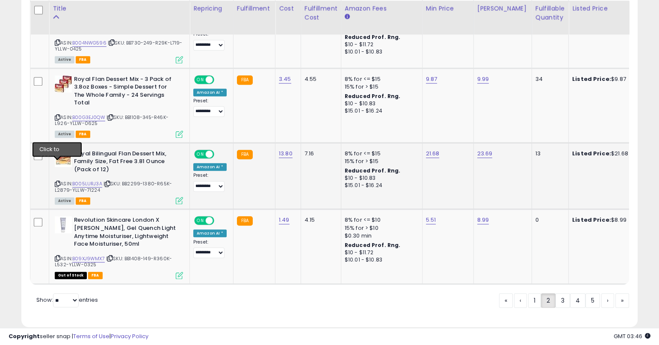
click at [56, 181] on icon at bounding box center [58, 183] width 6 height 5
click at [561, 293] on link "3" at bounding box center [562, 300] width 15 height 15
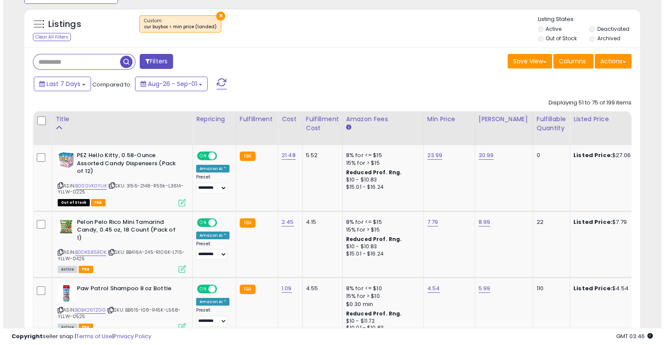
scroll to position [322, 0]
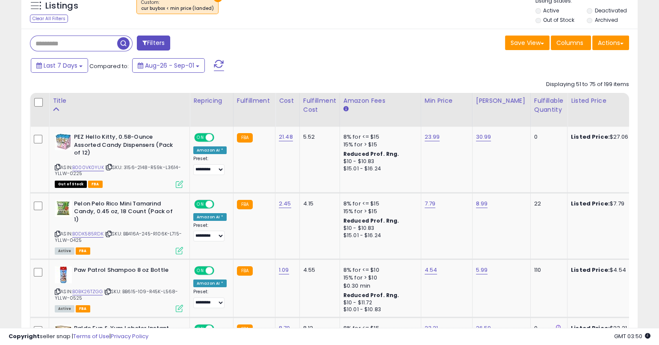
drag, startPoint x: 660, startPoint y: 50, endPoint x: 663, endPoint y: 82, distance: 31.4
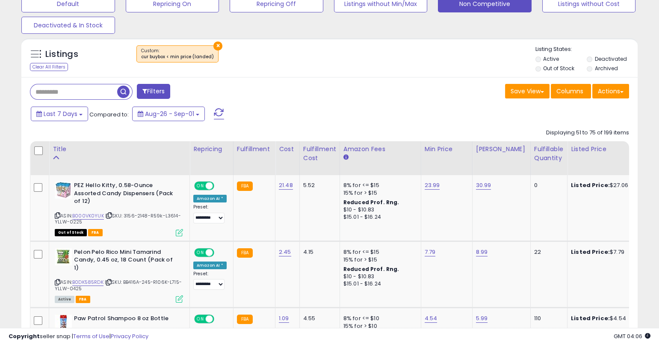
scroll to position [230, 0]
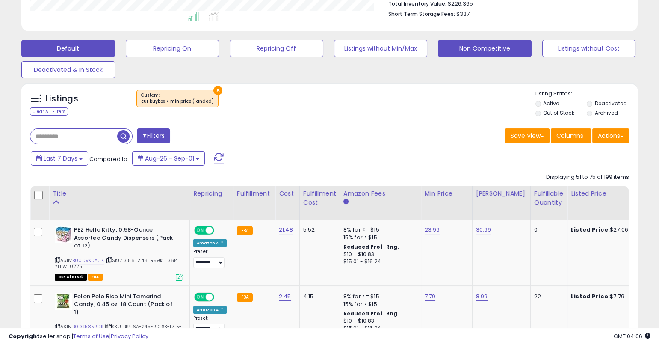
click at [91, 41] on button "Default" at bounding box center [68, 48] width 94 height 17
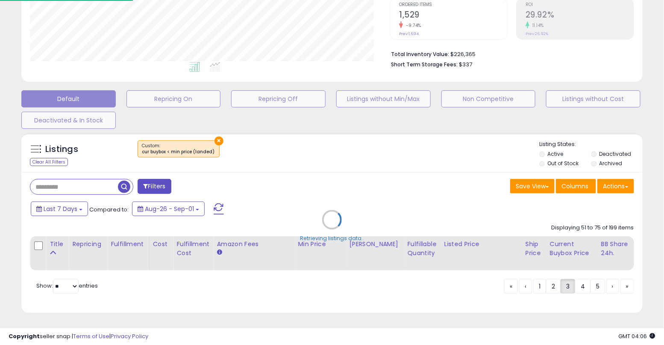
scroll to position [175, 360]
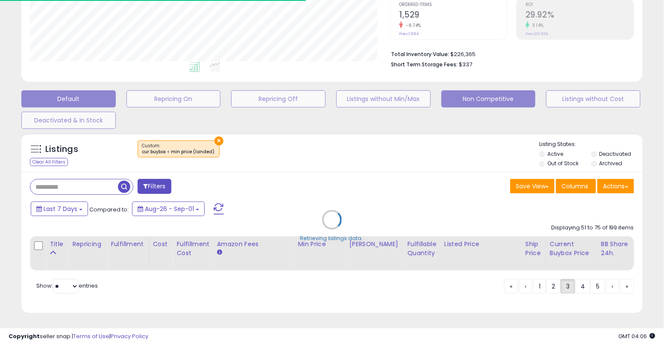
type input "**********"
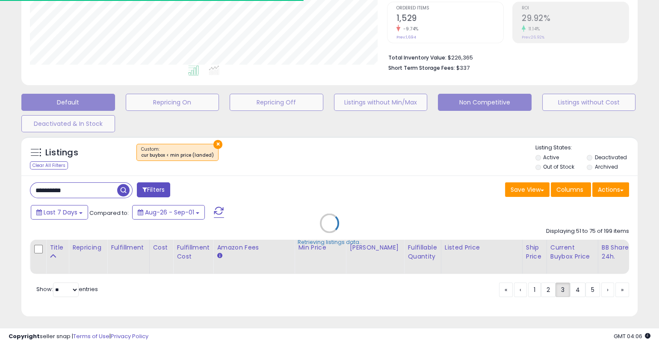
scroll to position [175, 357]
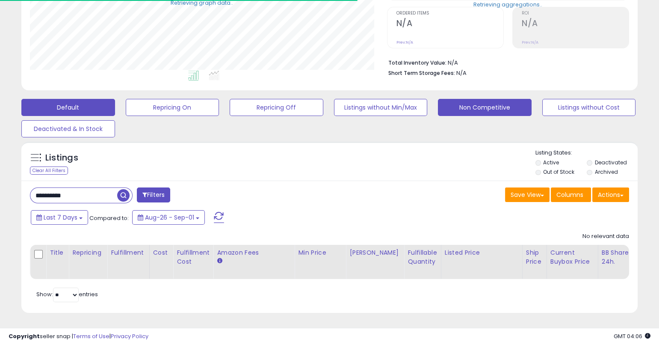
click at [456, 99] on button "Non Competitive" at bounding box center [485, 107] width 94 height 17
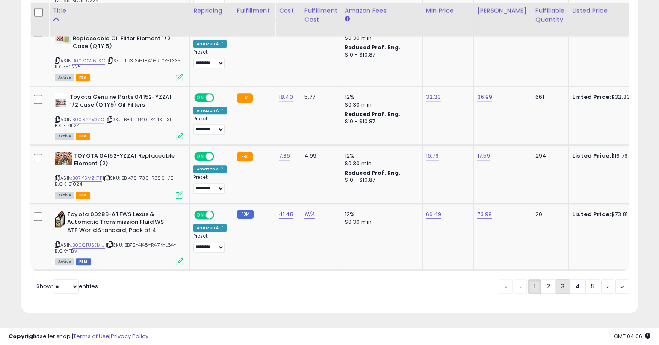
click at [559, 281] on link "3" at bounding box center [562, 286] width 15 height 15
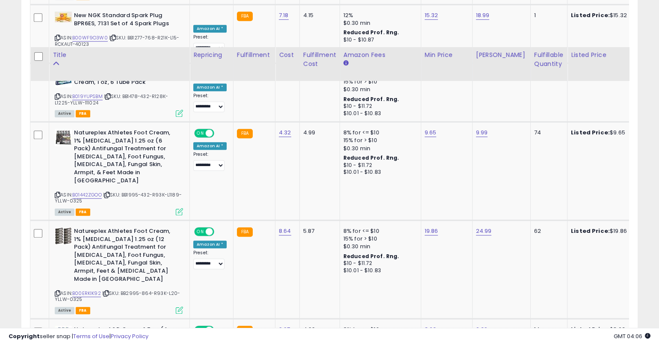
scroll to position [1601, 0]
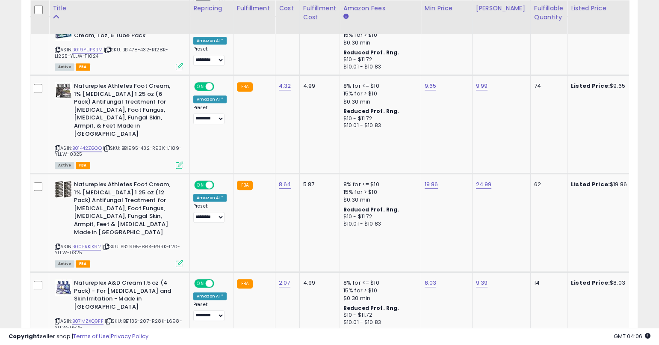
drag, startPoint x: 658, startPoint y: 285, endPoint x: 658, endPoint y: 302, distance: 17.1
drag, startPoint x: 658, startPoint y: 302, endPoint x: 658, endPoint y: 311, distance: 9.0
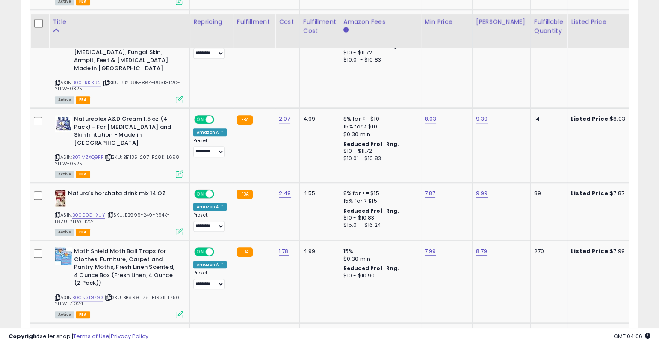
scroll to position [1781, 0]
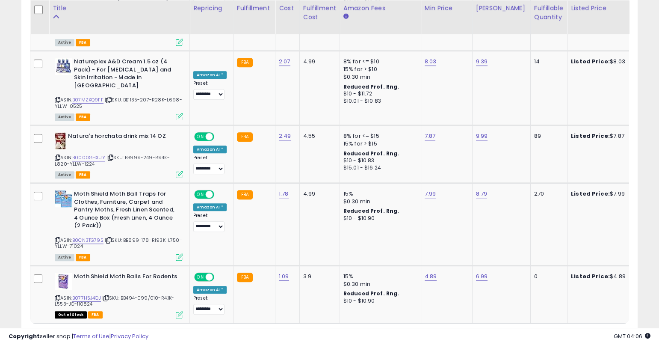
click at [546, 332] on link "2" at bounding box center [548, 339] width 15 height 15
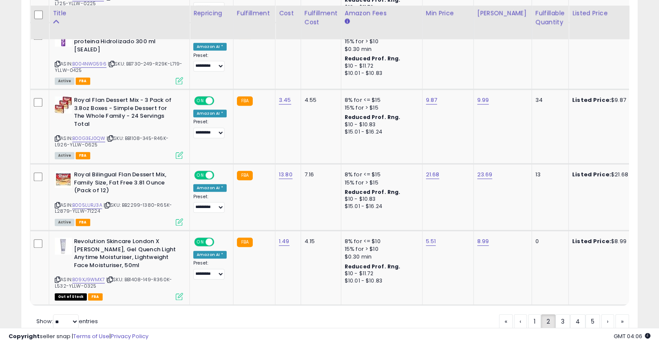
scroll to position [1793, 0]
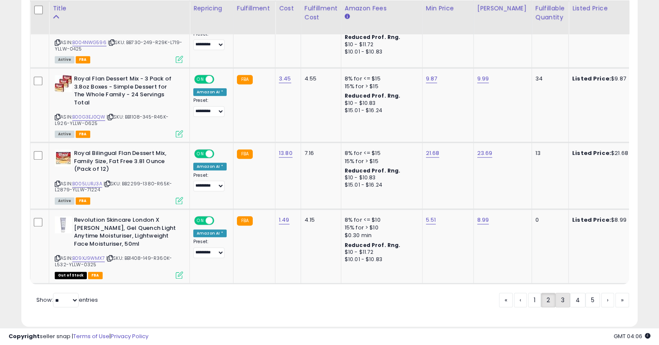
click at [559, 292] on link "3" at bounding box center [562, 299] width 15 height 15
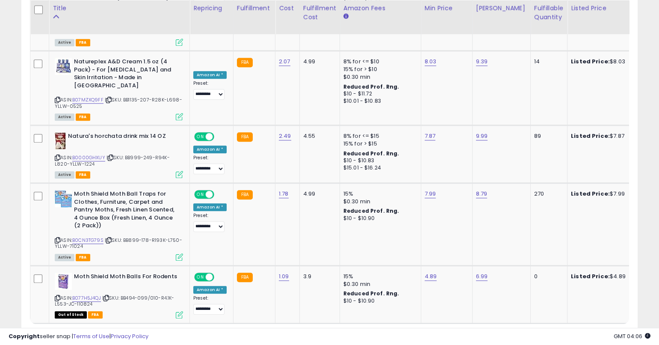
scroll to position [1811, 0]
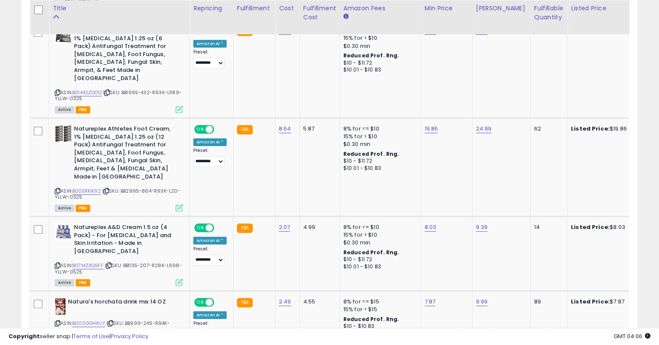
scroll to position [1822, 0]
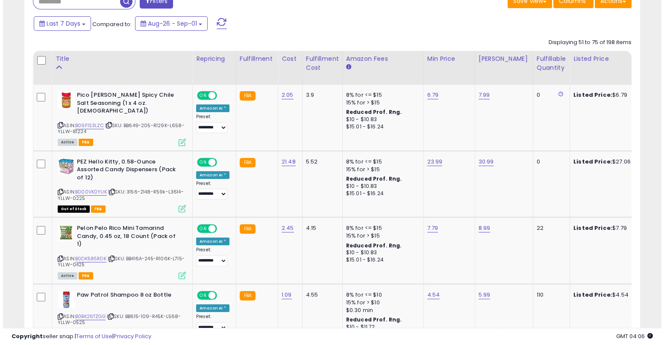
scroll to position [367, 0]
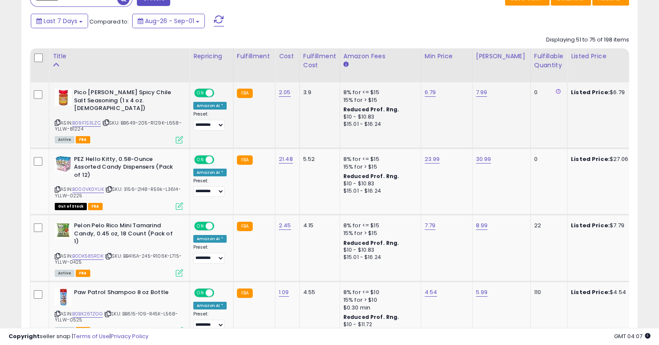
click at [516, 117] on td "7.99" at bounding box center [501, 115] width 58 height 66
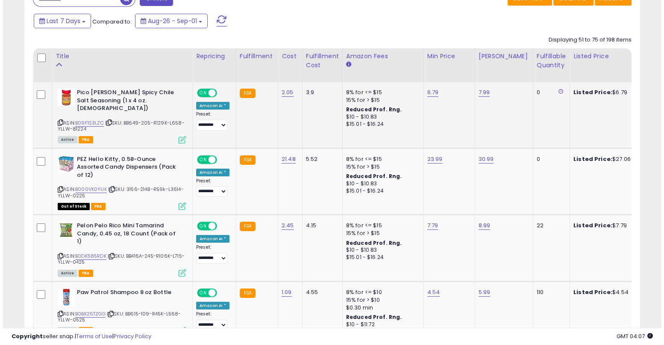
scroll to position [175, 360]
